Goal: Complete application form: Complete application form

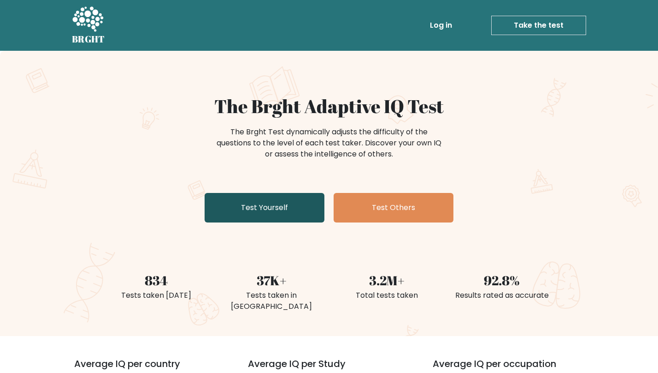
click at [255, 208] on link "Test Yourself" at bounding box center [265, 208] width 120 height 30
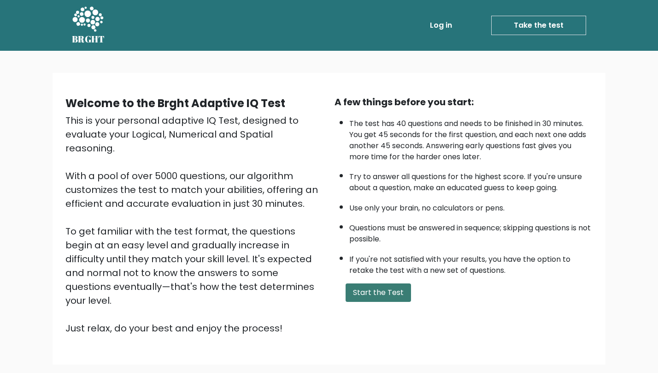
click at [389, 302] on button "Start the Test" at bounding box center [378, 292] width 65 height 18
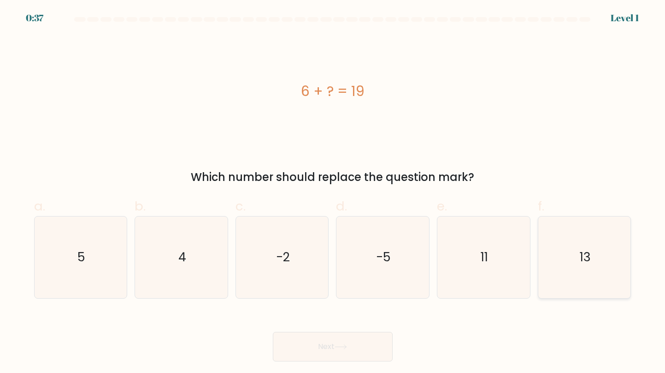
click at [591, 251] on text "13" at bounding box center [585, 256] width 11 height 17
click at [333, 192] on input "f. 13" at bounding box center [333, 189] width 0 height 6
radio input "true"
click at [349, 350] on button "Next" at bounding box center [333, 347] width 120 height 30
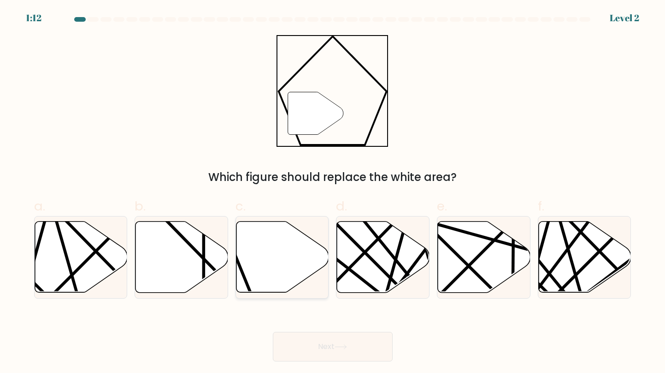
click at [286, 261] on icon at bounding box center [283, 256] width 93 height 71
click at [333, 192] on input "c." at bounding box center [333, 189] width 0 height 6
radio input "true"
click at [324, 347] on button "Next" at bounding box center [333, 347] width 120 height 30
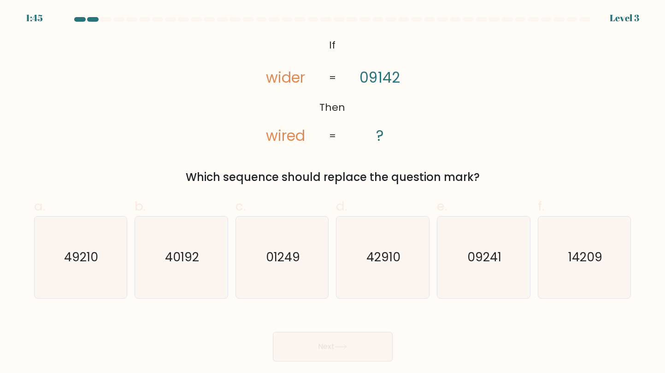
click at [368, 106] on icon "@import url('https://fonts.googleapis.com/css?family=Abril+Fatface:400,100,100i…" at bounding box center [332, 91] width 181 height 112
click at [494, 257] on text "09241" at bounding box center [485, 256] width 34 height 17
click at [333, 192] on input "e. 09241" at bounding box center [333, 189] width 0 height 6
radio input "true"
click at [336, 349] on button "Next" at bounding box center [333, 347] width 120 height 30
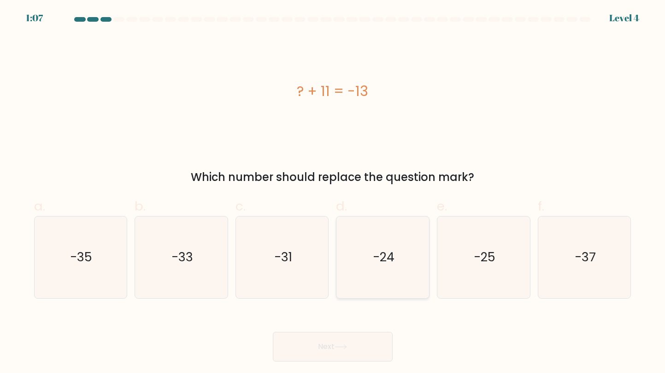
click at [397, 254] on icon "-24" at bounding box center [383, 257] width 82 height 82
click at [333, 192] on input "d. -24" at bounding box center [333, 189] width 0 height 6
radio input "true"
click at [356, 347] on button "Next" at bounding box center [333, 347] width 120 height 30
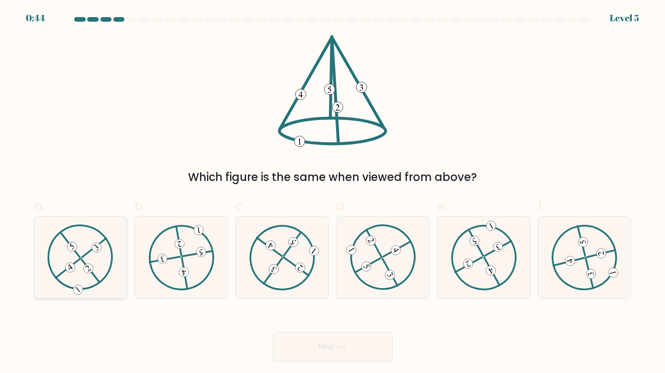
click at [84, 266] on icon at bounding box center [80, 256] width 66 height 65
click at [333, 192] on input "a." at bounding box center [333, 189] width 0 height 6
radio input "true"
click at [287, 347] on button "Next" at bounding box center [333, 347] width 120 height 30
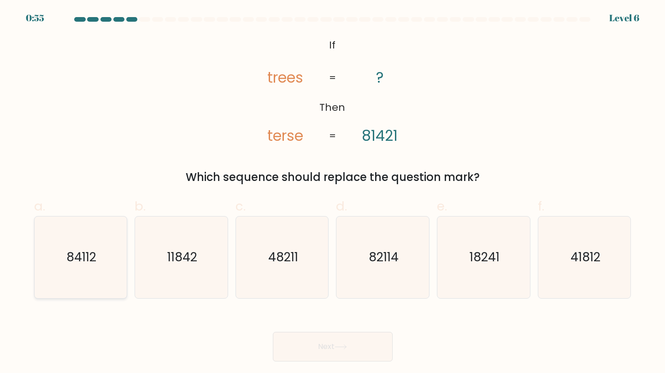
click at [71, 265] on text "84112" at bounding box center [81, 256] width 30 height 17
click at [333, 192] on input "a. 84112" at bounding box center [333, 189] width 0 height 6
radio input "true"
click at [315, 347] on button "Next" at bounding box center [333, 347] width 120 height 30
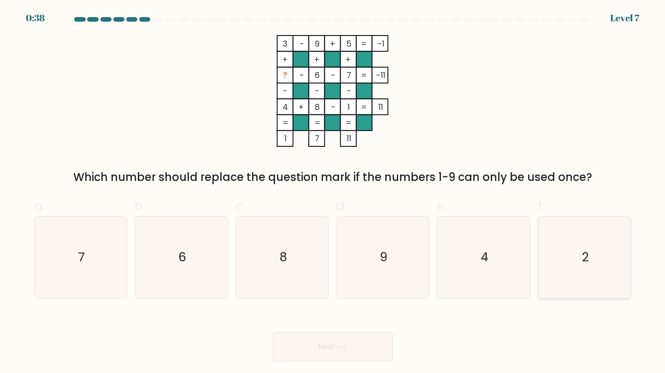
click at [575, 244] on icon "2" at bounding box center [585, 257] width 82 height 82
click at [333, 192] on input "f. 2" at bounding box center [333, 189] width 0 height 6
radio input "true"
click at [325, 349] on button "Next" at bounding box center [333, 347] width 120 height 30
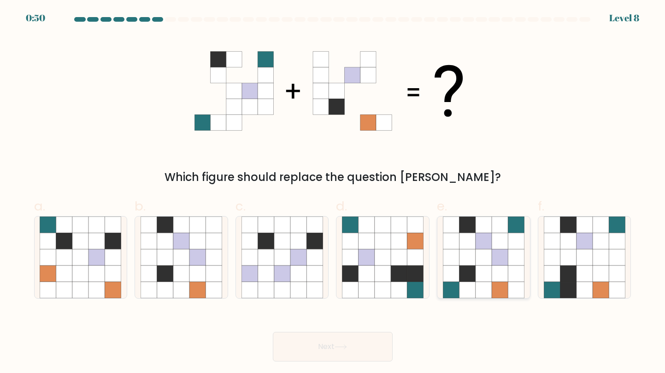
click at [480, 273] on icon at bounding box center [484, 273] width 16 height 16
click at [333, 192] on input "e." at bounding box center [333, 189] width 0 height 6
radio input "true"
click at [346, 344] on icon at bounding box center [341, 346] width 12 height 5
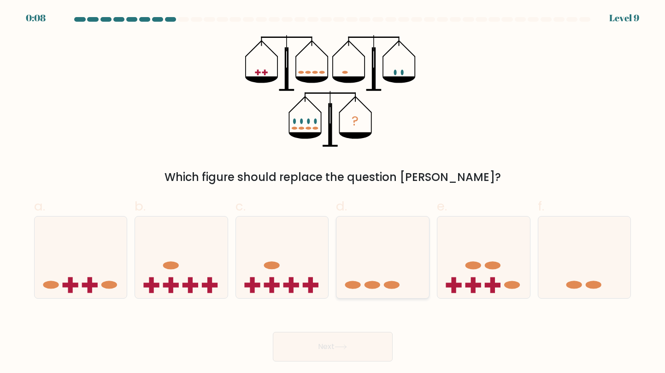
click at [368, 273] on icon at bounding box center [383, 257] width 93 height 77
click at [333, 192] on input "d." at bounding box center [333, 189] width 0 height 6
radio input "true"
click at [337, 346] on icon at bounding box center [341, 346] width 12 height 5
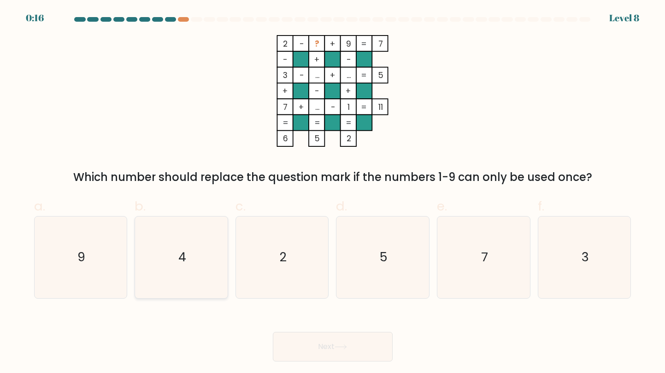
click at [176, 260] on icon "4" at bounding box center [182, 257] width 82 height 82
click at [333, 192] on input "b. 4" at bounding box center [333, 189] width 0 height 6
radio input "true"
click at [351, 344] on button "Next" at bounding box center [333, 347] width 120 height 30
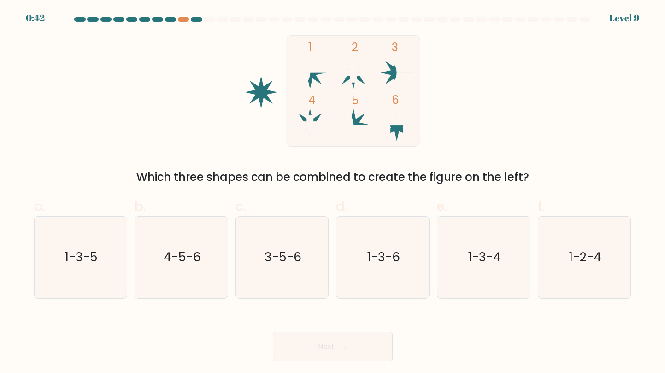
click at [340, 114] on icon at bounding box center [345, 124] width 16 height 33
click at [80, 272] on icon "1-3-5" at bounding box center [81, 257] width 82 height 82
click at [333, 192] on input "a. 1-3-5" at bounding box center [333, 189] width 0 height 6
radio input "true"
click at [343, 349] on div "Next" at bounding box center [333, 335] width 609 height 52
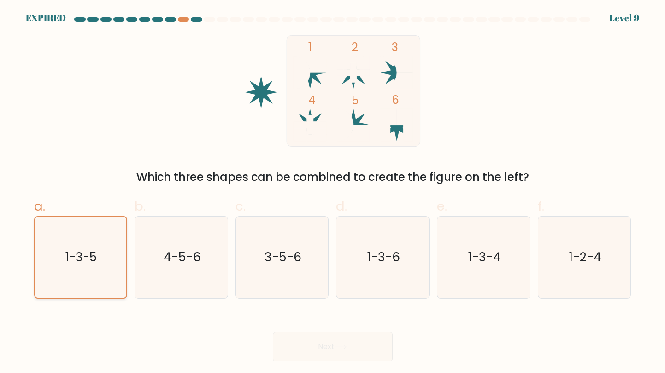
click at [67, 278] on icon "1-3-5" at bounding box center [80, 257] width 81 height 81
click at [333, 192] on input "a. 1-3-5" at bounding box center [333, 189] width 0 height 6
click at [326, 350] on div "Next" at bounding box center [333, 335] width 609 height 52
click at [338, 336] on div "Next" at bounding box center [333, 335] width 609 height 52
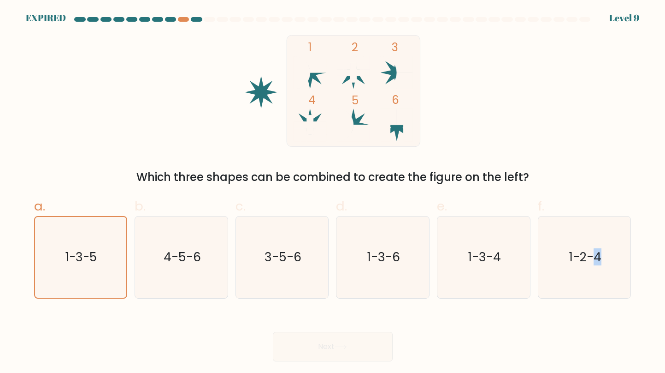
click at [211, 18] on div at bounding box center [209, 19] width 11 height 5
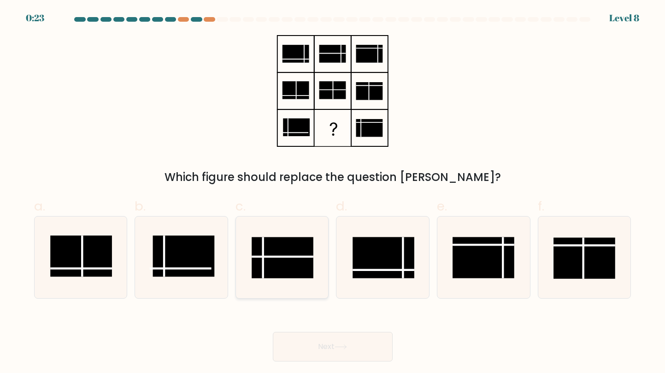
click at [280, 252] on rect at bounding box center [283, 257] width 62 height 41
click at [333, 192] on input "c." at bounding box center [333, 189] width 0 height 6
radio input "true"
click at [305, 343] on button "Next" at bounding box center [333, 347] width 120 height 30
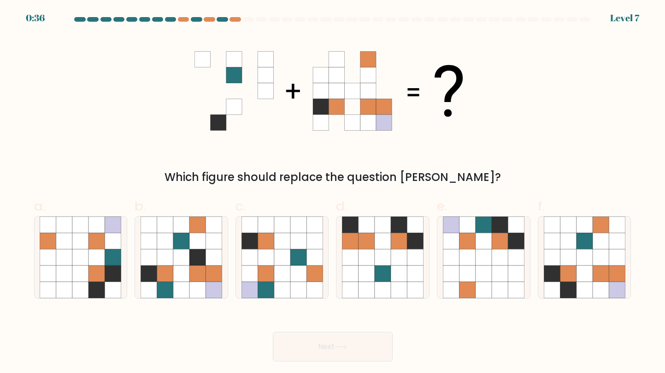
click at [247, 20] on div at bounding box center [248, 19] width 11 height 5
click at [235, 19] on div at bounding box center [235, 19] width 11 height 5
click at [590, 269] on icon at bounding box center [584, 273] width 16 height 16
click at [333, 192] on input "f." at bounding box center [333, 189] width 0 height 6
radio input "true"
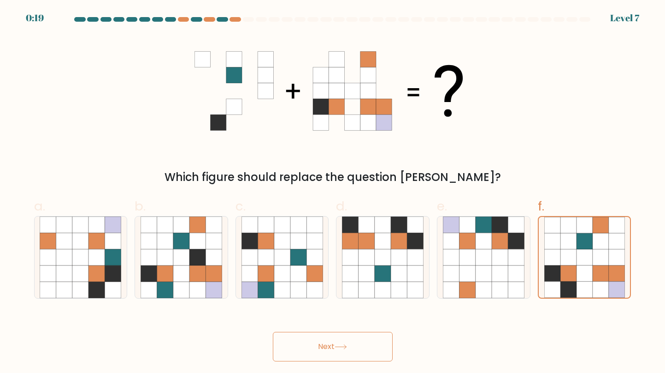
click at [361, 346] on button "Next" at bounding box center [333, 347] width 120 height 30
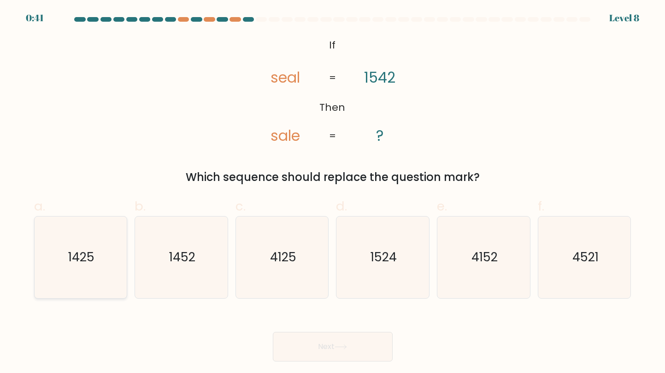
click at [94, 267] on icon "1425" at bounding box center [81, 257] width 82 height 82
click at [333, 192] on input "a. 1425" at bounding box center [333, 189] width 0 height 6
radio input "true"
click at [336, 350] on button "Next" at bounding box center [333, 347] width 120 height 30
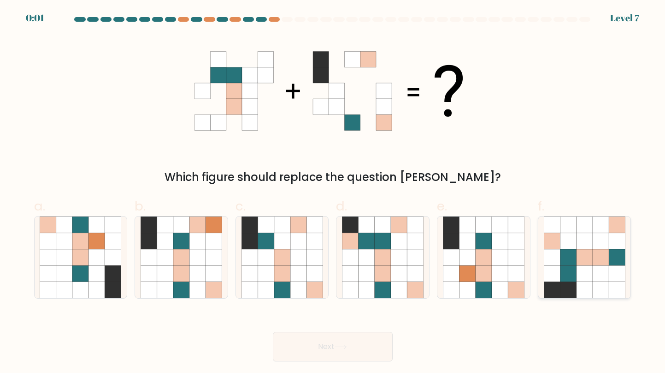
click at [567, 257] on icon at bounding box center [568, 257] width 16 height 16
click at [333, 192] on input "f." at bounding box center [333, 189] width 0 height 6
radio input "true"
click at [326, 349] on div "Next" at bounding box center [333, 335] width 609 height 52
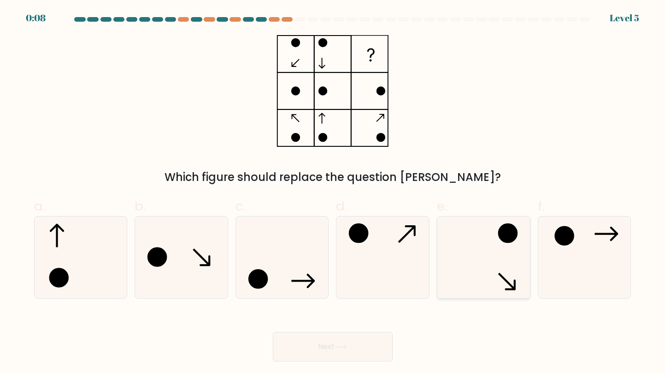
click at [495, 261] on icon at bounding box center [484, 257] width 82 height 82
click at [333, 192] on input "e." at bounding box center [333, 189] width 0 height 6
radio input "true"
click at [360, 349] on button "Next" at bounding box center [333, 347] width 120 height 30
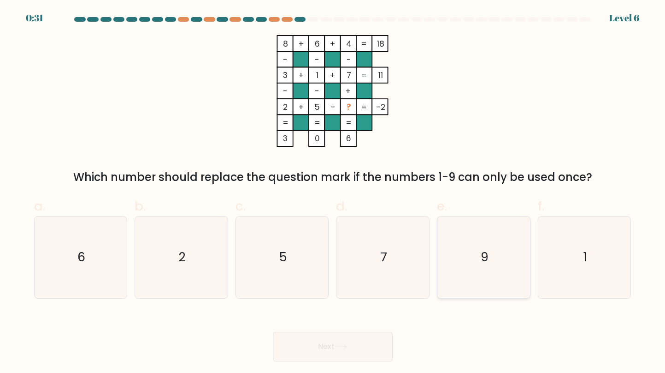
click at [490, 265] on icon "9" at bounding box center [484, 257] width 82 height 82
click at [333, 192] on input "e. 9" at bounding box center [333, 189] width 0 height 6
radio input "true"
click at [341, 345] on icon at bounding box center [341, 346] width 12 height 5
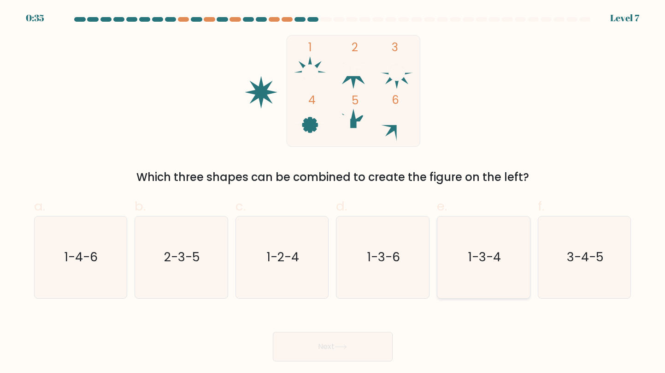
click at [472, 270] on icon "1-3-4" at bounding box center [484, 257] width 82 height 82
click at [333, 192] on input "e. 1-3-4" at bounding box center [333, 189] width 0 height 6
radio input "true"
click at [333, 347] on button "Next" at bounding box center [333, 347] width 120 height 30
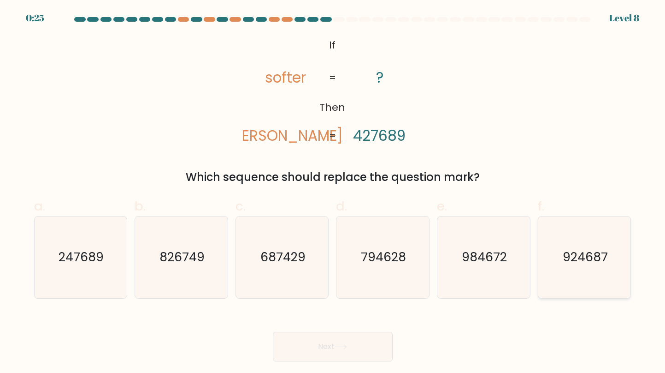
click at [582, 249] on text "924687" at bounding box center [585, 256] width 45 height 17
click at [333, 192] on input "f. 924687" at bounding box center [333, 189] width 0 height 6
radio input "true"
click at [320, 345] on button "Next" at bounding box center [333, 347] width 120 height 30
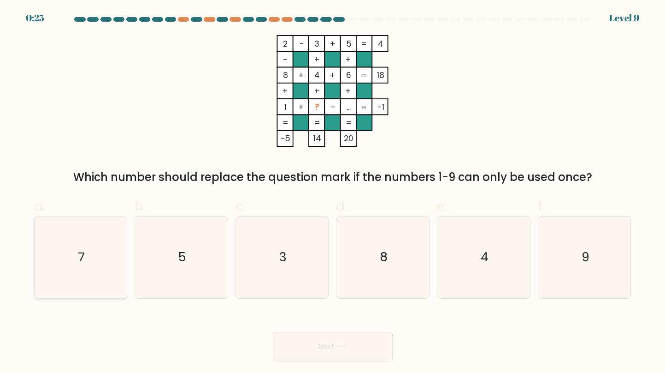
click at [82, 253] on text "7" at bounding box center [81, 256] width 7 height 17
click at [333, 192] on input "a. 7" at bounding box center [333, 189] width 0 height 6
radio input "true"
click at [351, 354] on button "Next" at bounding box center [333, 347] width 120 height 30
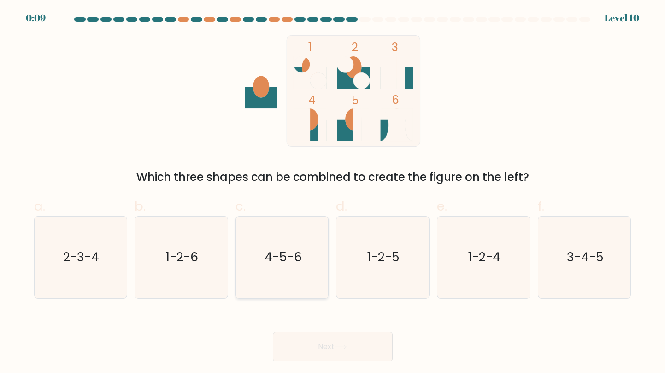
click at [266, 258] on text "4-5-6" at bounding box center [282, 256] width 37 height 17
click at [333, 192] on input "c. 4-5-6" at bounding box center [333, 189] width 0 height 6
radio input "true"
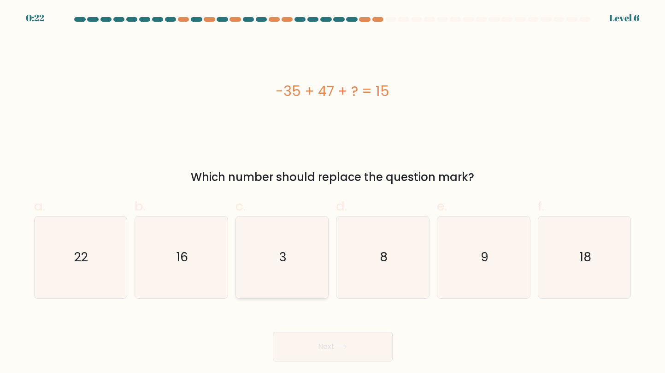
click at [296, 249] on icon "3" at bounding box center [283, 257] width 82 height 82
click at [333, 192] on input "c. 3" at bounding box center [333, 189] width 0 height 6
radio input "true"
click at [331, 348] on button "Next" at bounding box center [333, 347] width 120 height 30
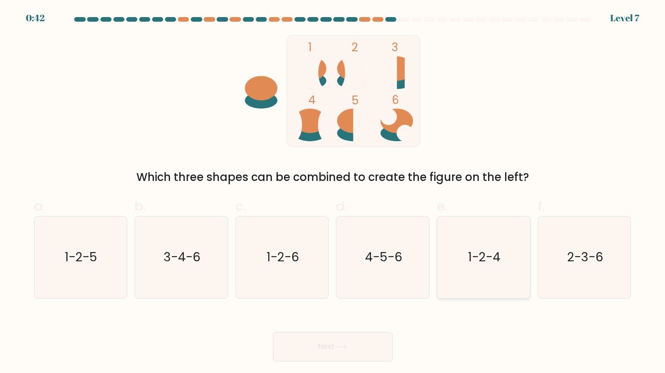
click at [501, 252] on icon "1-2-4" at bounding box center [484, 257] width 82 height 82
click at [333, 192] on input "e. 1-2-4" at bounding box center [333, 189] width 0 height 6
radio input "true"
click at [323, 349] on button "Next" at bounding box center [333, 347] width 120 height 30
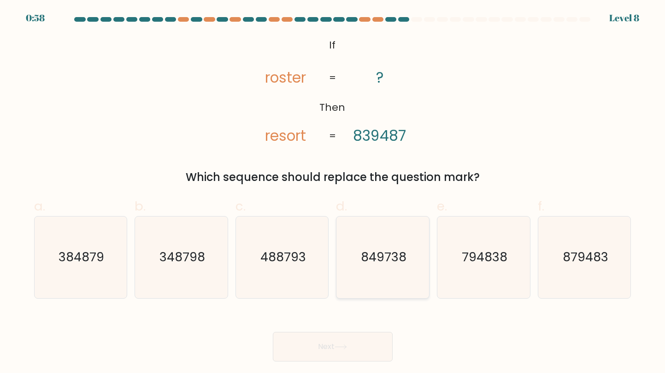
click at [376, 267] on icon "849738" at bounding box center [383, 257] width 82 height 82
click at [333, 192] on input "d. 849738" at bounding box center [333, 189] width 0 height 6
radio input "true"
click at [340, 349] on icon at bounding box center [341, 346] width 12 height 5
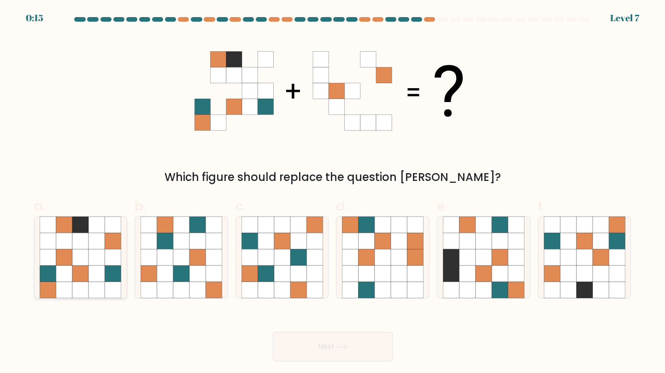
click at [73, 262] on icon at bounding box center [80, 257] width 16 height 16
click at [333, 192] on input "a." at bounding box center [333, 189] width 0 height 6
radio input "true"
click at [355, 342] on button "Next" at bounding box center [333, 347] width 120 height 30
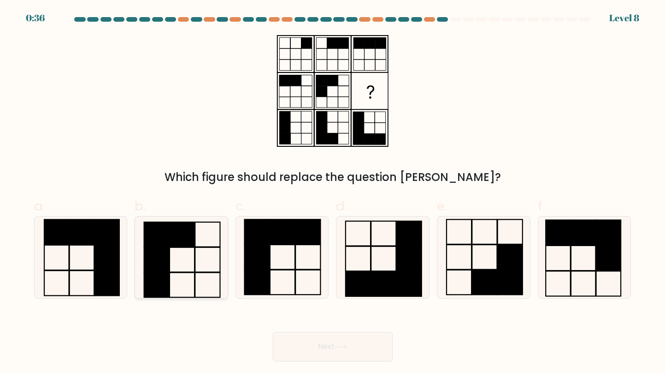
click at [171, 267] on icon at bounding box center [182, 257] width 82 height 82
click at [333, 192] on input "b." at bounding box center [333, 189] width 0 height 6
radio input "true"
click at [299, 350] on button "Next" at bounding box center [333, 347] width 120 height 30
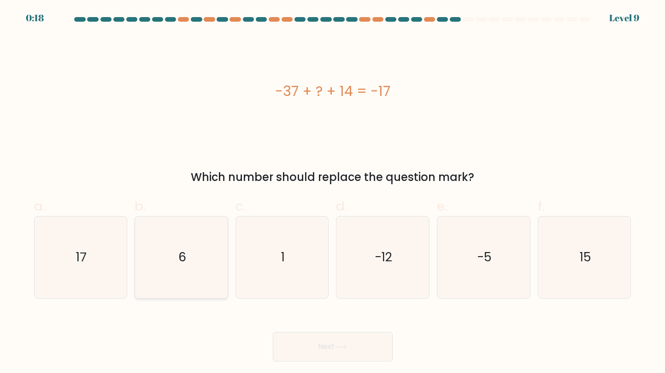
click at [181, 263] on text "6" at bounding box center [182, 256] width 8 height 17
click at [333, 192] on input "b. 6" at bounding box center [333, 189] width 0 height 6
radio input "true"
click at [326, 347] on button "Next" at bounding box center [333, 347] width 120 height 30
click at [92, 259] on icon "-24" at bounding box center [81, 257] width 82 height 82
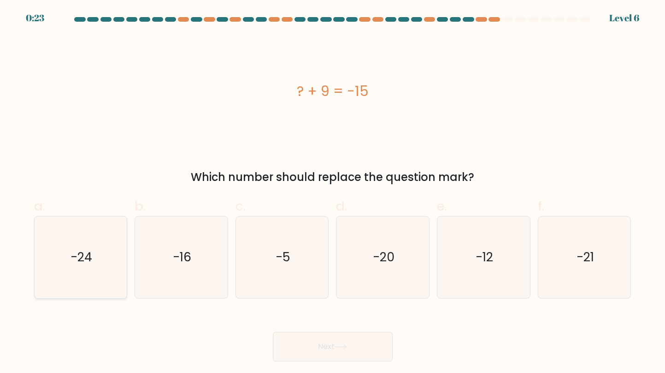
click at [333, 192] on input "a. -24" at bounding box center [333, 189] width 0 height 6
radio input "true"
click at [347, 339] on button "Next" at bounding box center [333, 347] width 120 height 30
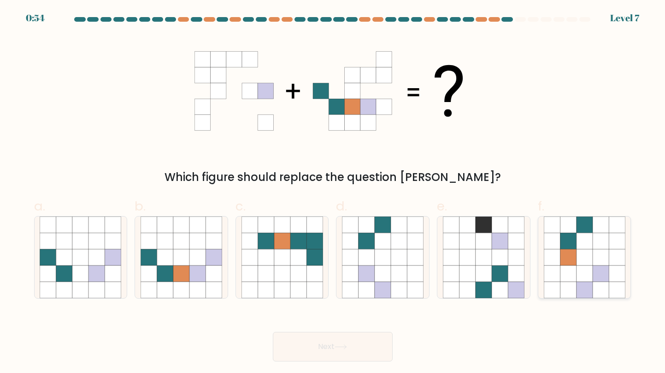
click at [585, 268] on icon at bounding box center [584, 273] width 16 height 16
click at [333, 192] on input "f." at bounding box center [333, 189] width 0 height 6
radio input "true"
click at [351, 345] on button "Next" at bounding box center [333, 347] width 120 height 30
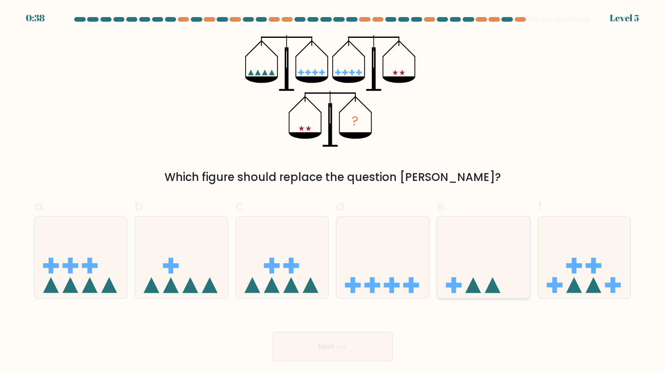
click at [461, 257] on icon at bounding box center [484, 257] width 93 height 77
click at [333, 192] on input "e." at bounding box center [333, 189] width 0 height 6
radio input "true"
click at [338, 353] on button "Next" at bounding box center [333, 347] width 120 height 30
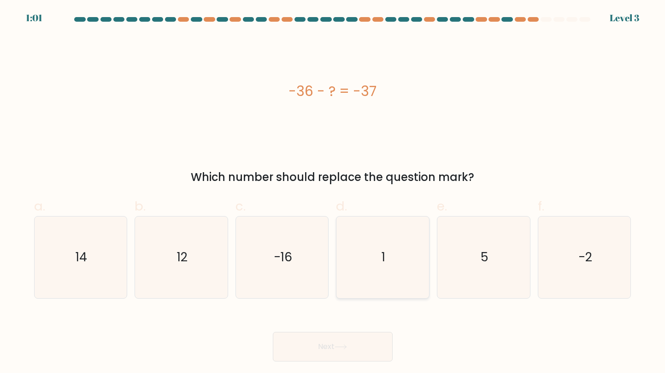
click at [391, 271] on icon "1" at bounding box center [383, 257] width 82 height 82
click at [333, 192] on input "d. 1" at bounding box center [333, 189] width 0 height 6
radio input "true"
click at [347, 343] on button "Next" at bounding box center [333, 347] width 120 height 30
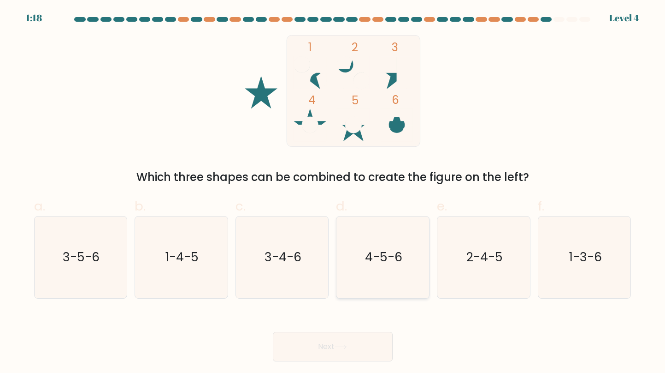
click at [363, 261] on icon "4-5-6" at bounding box center [383, 257] width 82 height 82
click at [333, 192] on input "d. 4-5-6" at bounding box center [333, 189] width 0 height 6
radio input "true"
click at [326, 343] on button "Next" at bounding box center [333, 347] width 120 height 30
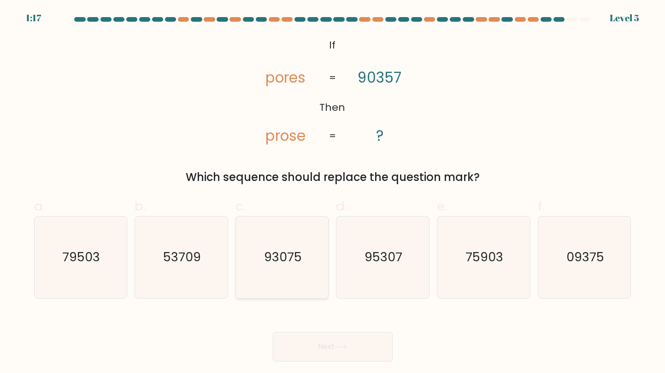
click at [293, 259] on text "93075" at bounding box center [283, 256] width 38 height 17
click at [333, 192] on input "c. 93075" at bounding box center [333, 189] width 0 height 6
radio input "true"
click at [325, 362] on body "1:15 Level 5 If" at bounding box center [332, 186] width 665 height 373
click at [329, 345] on button "Next" at bounding box center [333, 347] width 120 height 30
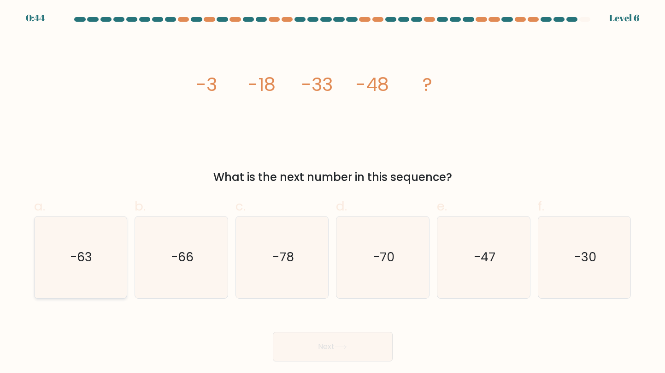
click at [44, 265] on icon "-63" at bounding box center [81, 257] width 82 height 82
click at [333, 192] on input "a. -63" at bounding box center [333, 189] width 0 height 6
radio input "true"
click at [298, 348] on button "Next" at bounding box center [333, 347] width 120 height 30
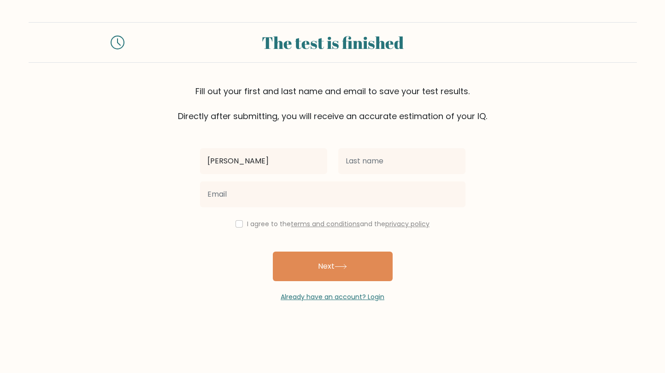
type input "[PERSON_NAME]"
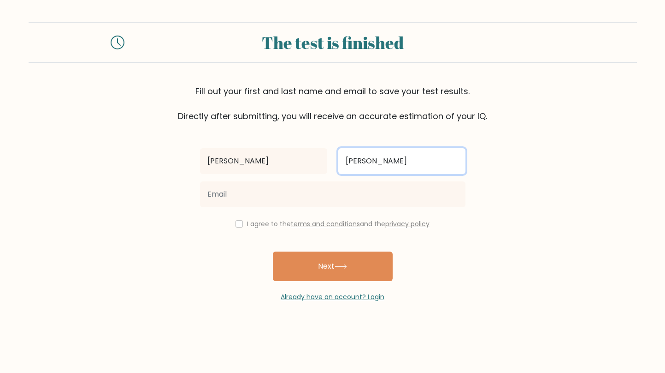
type input "[PERSON_NAME]"
